Goal: Task Accomplishment & Management: Complete application form

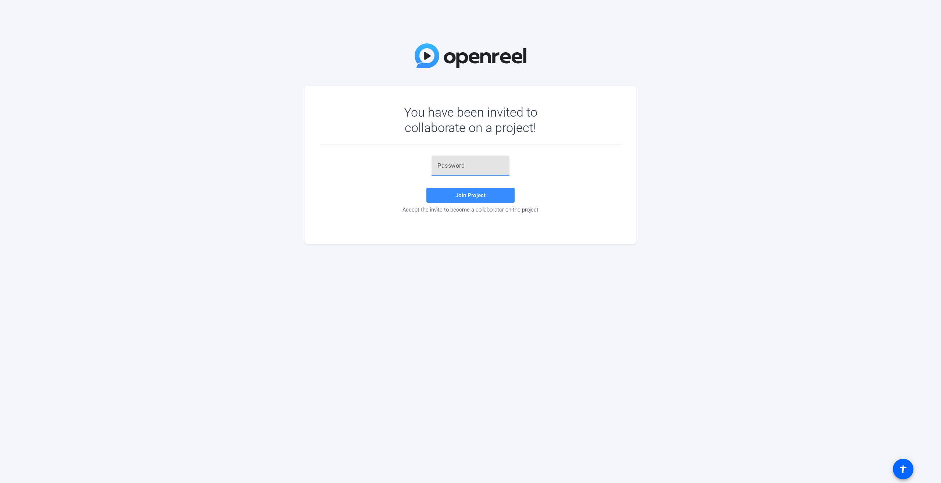
click at [462, 169] on input "text" at bounding box center [470, 165] width 66 height 9
paste input "}KOx=o"
type input "}KOx=o"
click at [473, 191] on span at bounding box center [470, 195] width 88 height 18
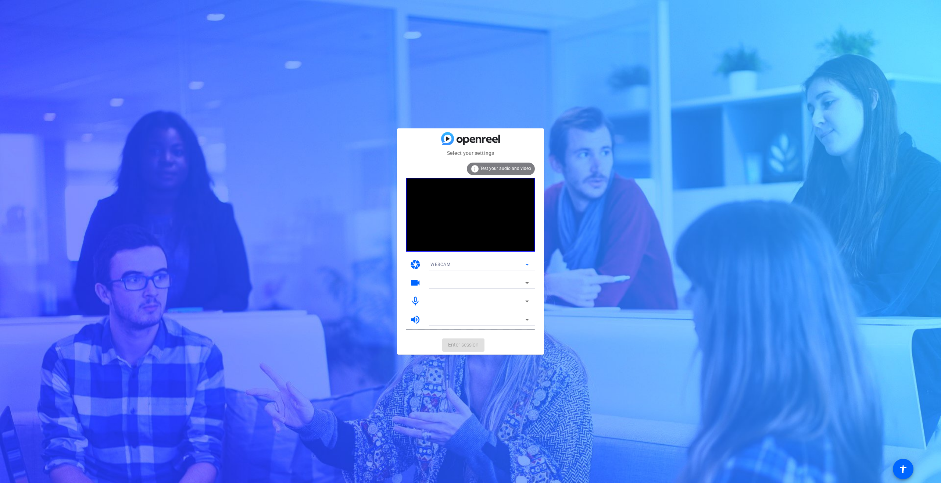
click at [528, 265] on icon at bounding box center [527, 264] width 9 height 9
click at [528, 265] on div at bounding box center [470, 241] width 941 height 483
click at [461, 347] on mat-card-actions "Enter session" at bounding box center [470, 344] width 147 height 19
click at [475, 347] on span "Enter session" at bounding box center [463, 345] width 31 height 8
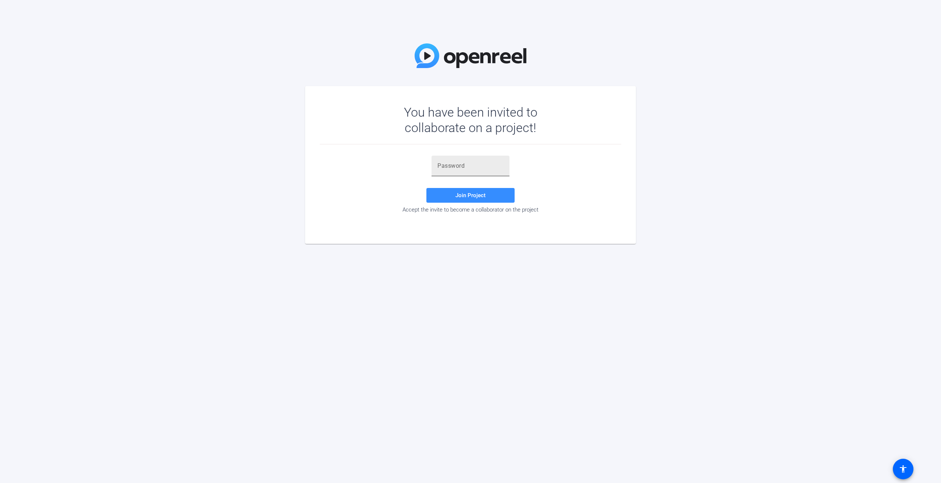
click at [455, 167] on input "text" at bounding box center [470, 165] width 66 height 9
type input "}KOx=o"
click at [465, 196] on span "Join Project" at bounding box center [470, 195] width 30 height 7
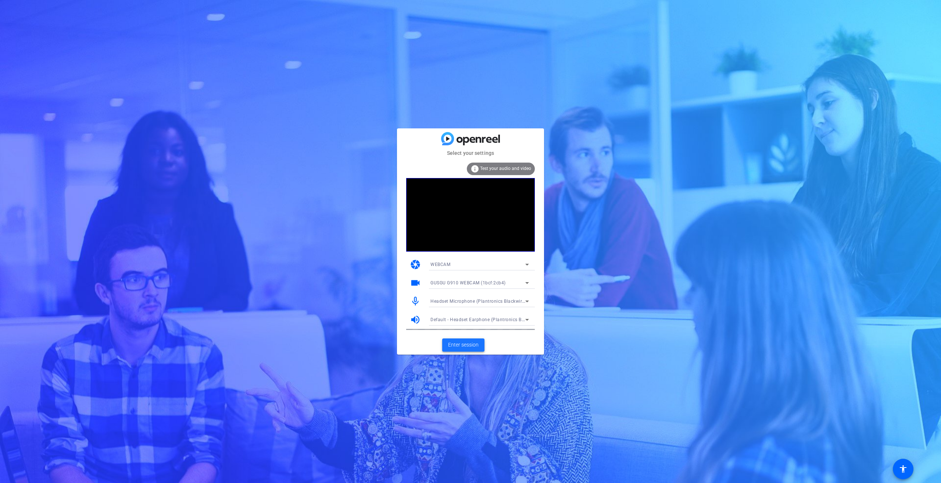
click at [466, 346] on span "Enter session" at bounding box center [463, 345] width 31 height 8
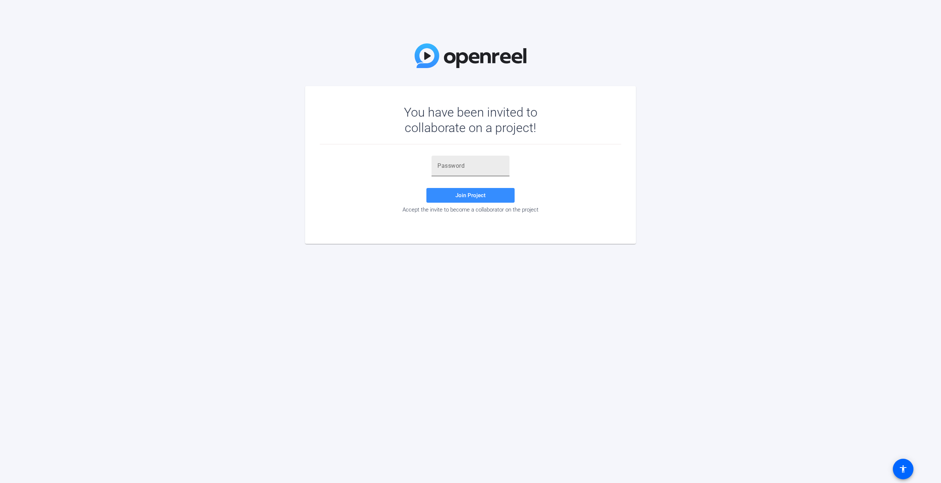
click at [457, 165] on input "text" at bounding box center [470, 165] width 66 height 9
type input "}KOx=o"
click at [464, 193] on span "Join Project" at bounding box center [470, 195] width 30 height 7
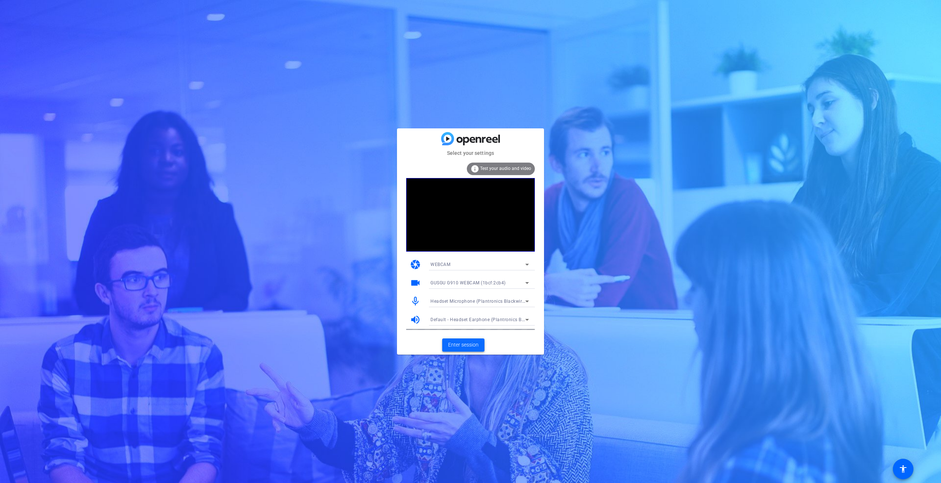
click at [459, 345] on span "Enter session" at bounding box center [463, 345] width 31 height 8
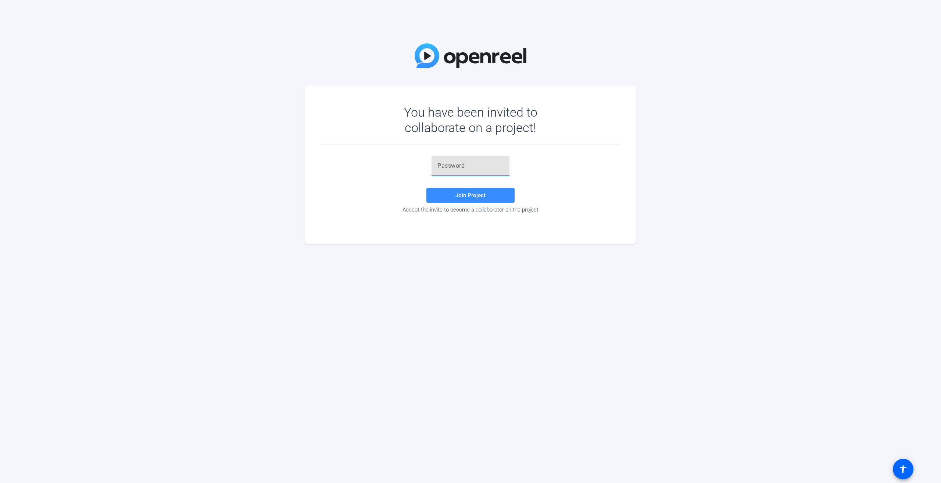
click at [445, 166] on input "text" at bounding box center [470, 165] width 66 height 9
paste input "}KOx=o"
type input "}KOx=o"
click at [452, 197] on span at bounding box center [470, 195] width 88 height 18
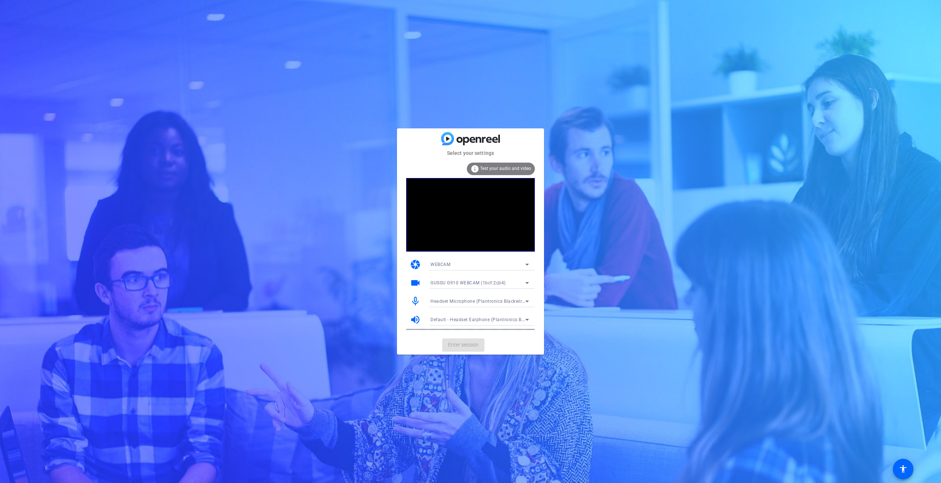
click at [528, 263] on icon at bounding box center [527, 264] width 9 height 9
click at [528, 262] on div at bounding box center [470, 241] width 941 height 483
click at [466, 342] on span "Enter session" at bounding box center [463, 345] width 31 height 8
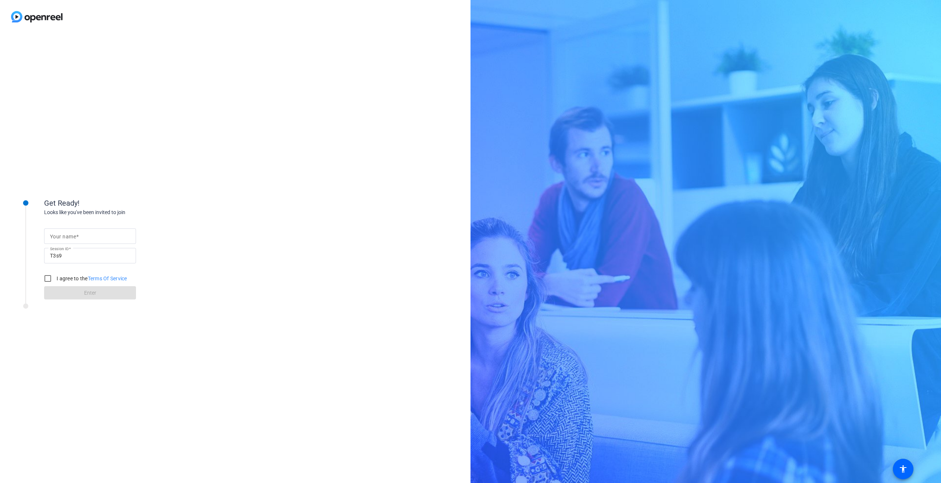
click at [95, 234] on input "Your name" at bounding box center [90, 236] width 80 height 9
type input "[PERSON_NAME]"
click at [49, 278] on input "I agree to the Terms Of Service" at bounding box center [47, 278] width 15 height 15
checkbox input "true"
click at [73, 289] on span at bounding box center [90, 293] width 92 height 18
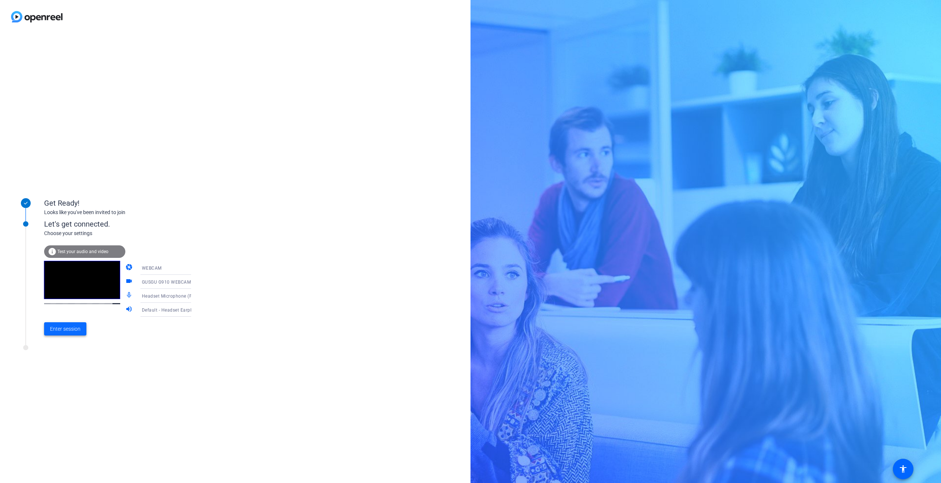
click at [65, 335] on span at bounding box center [65, 329] width 42 height 18
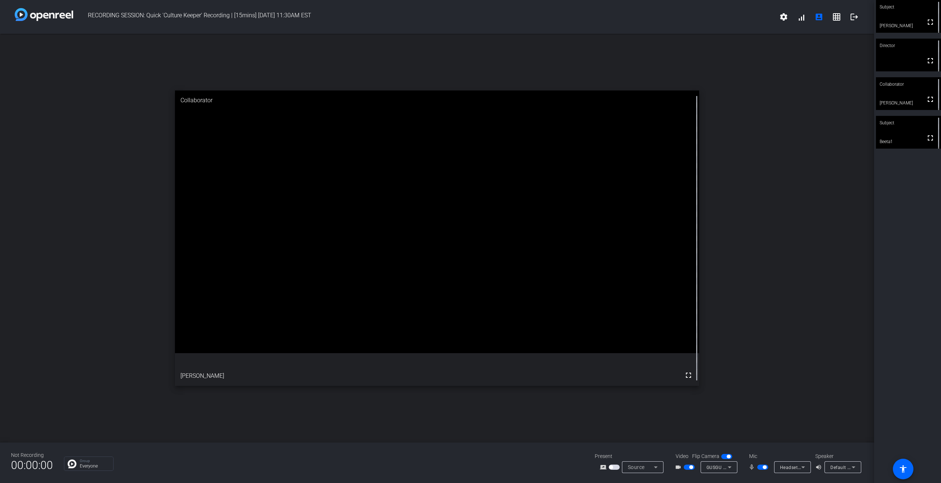
click at [762, 467] on span "button" at bounding box center [762, 466] width 11 height 5
click at [763, 465] on span "button" at bounding box center [762, 466] width 11 height 5
click at [758, 468] on span "button" at bounding box center [762, 466] width 11 height 5
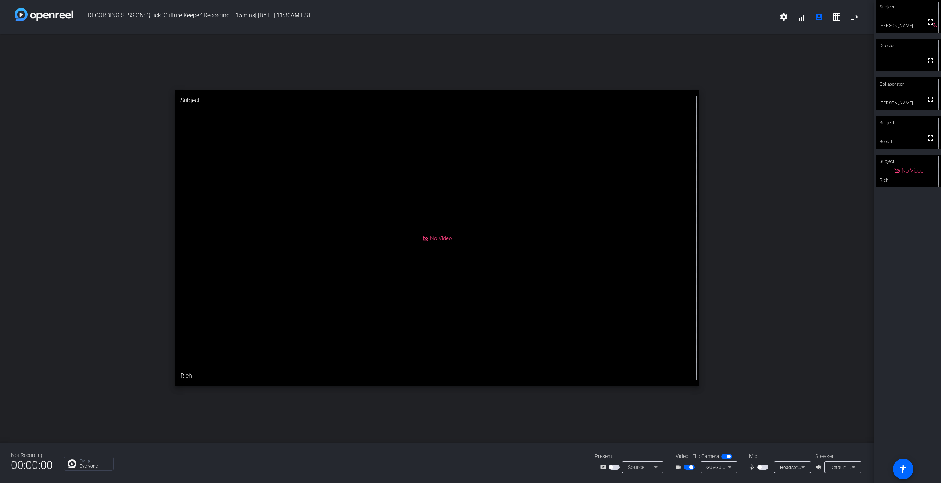
click at [686, 468] on span "button" at bounding box center [689, 466] width 11 height 5
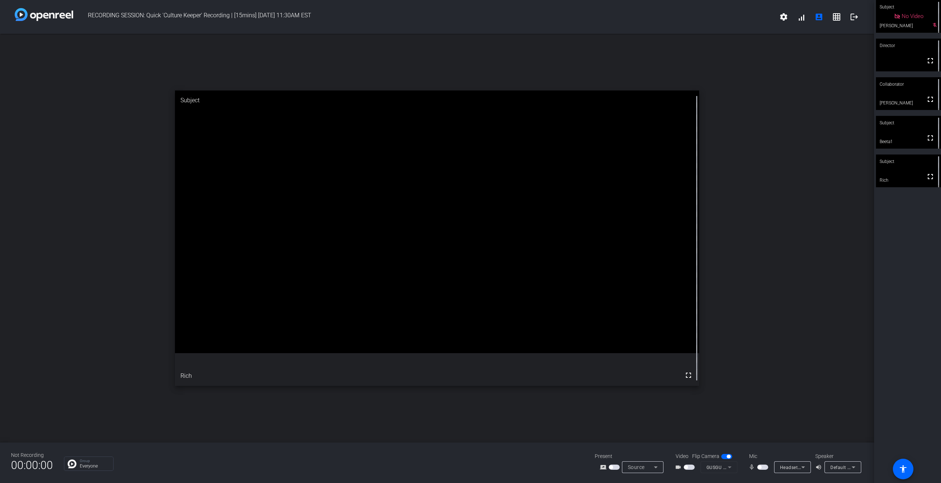
click at [689, 466] on span "button" at bounding box center [689, 466] width 11 height 5
click at [761, 467] on span "button" at bounding box center [760, 467] width 4 height 4
click at [761, 467] on span "button" at bounding box center [762, 466] width 11 height 5
click at [763, 466] on span "button" at bounding box center [762, 466] width 11 height 5
click at [761, 466] on span "button" at bounding box center [762, 466] width 11 height 5
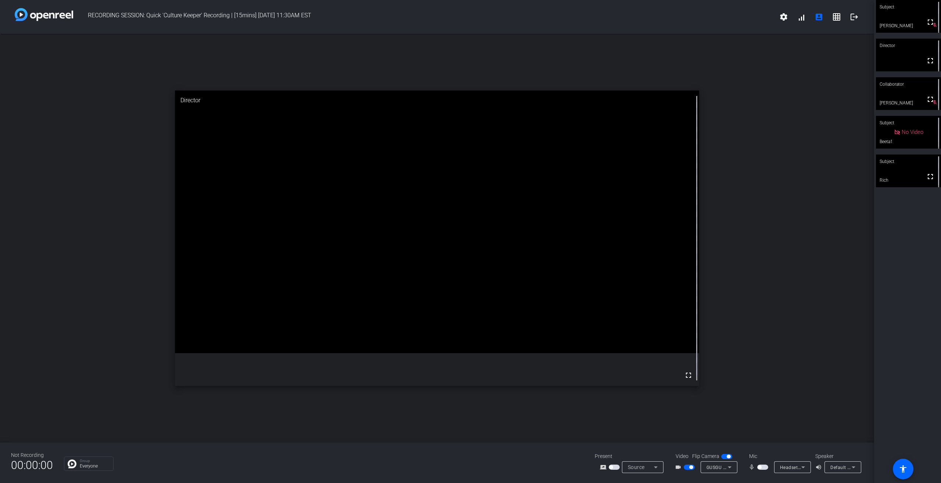
click at [688, 466] on span "button" at bounding box center [689, 466] width 11 height 5
click at [690, 467] on span "button" at bounding box center [689, 466] width 11 height 5
click at [763, 466] on span "button" at bounding box center [762, 466] width 11 height 5
click at [763, 466] on span "button" at bounding box center [765, 467] width 4 height 4
click at [763, 466] on span "button" at bounding box center [762, 466] width 11 height 5
